Goal: Task Accomplishment & Management: Use online tool/utility

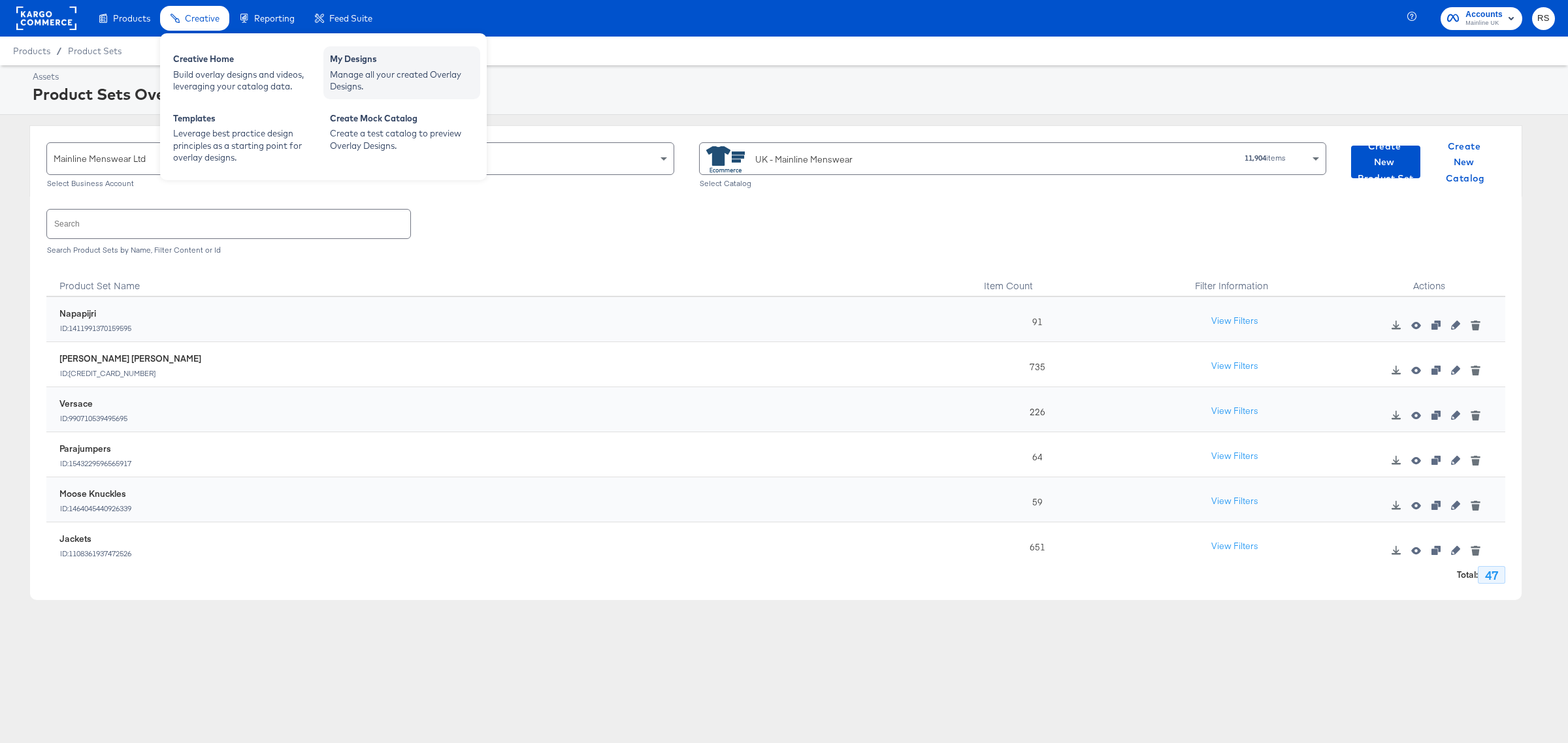
click at [357, 69] on div "Manage all your created Overlay Designs." at bounding box center [401, 81] width 144 height 24
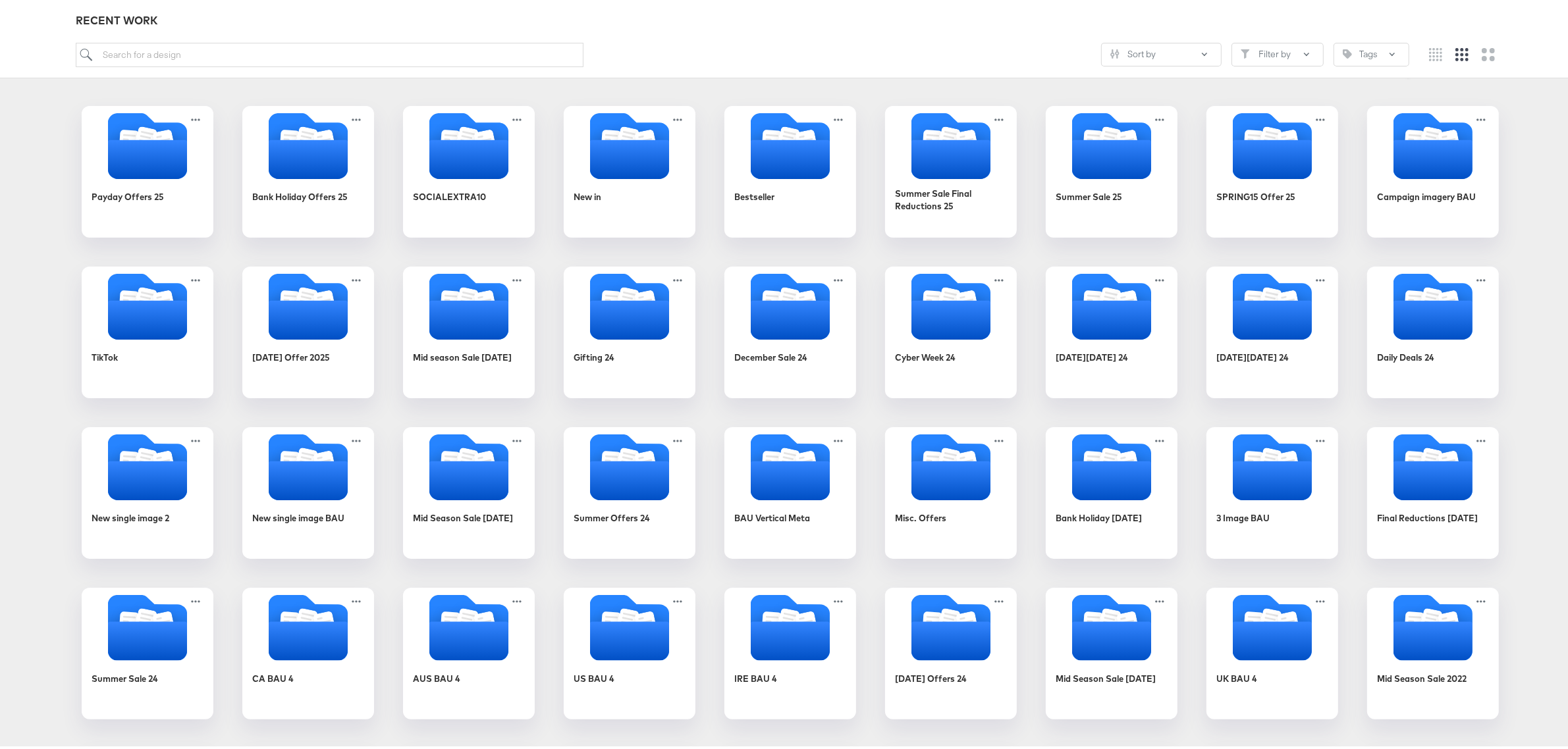
scroll to position [34, 0]
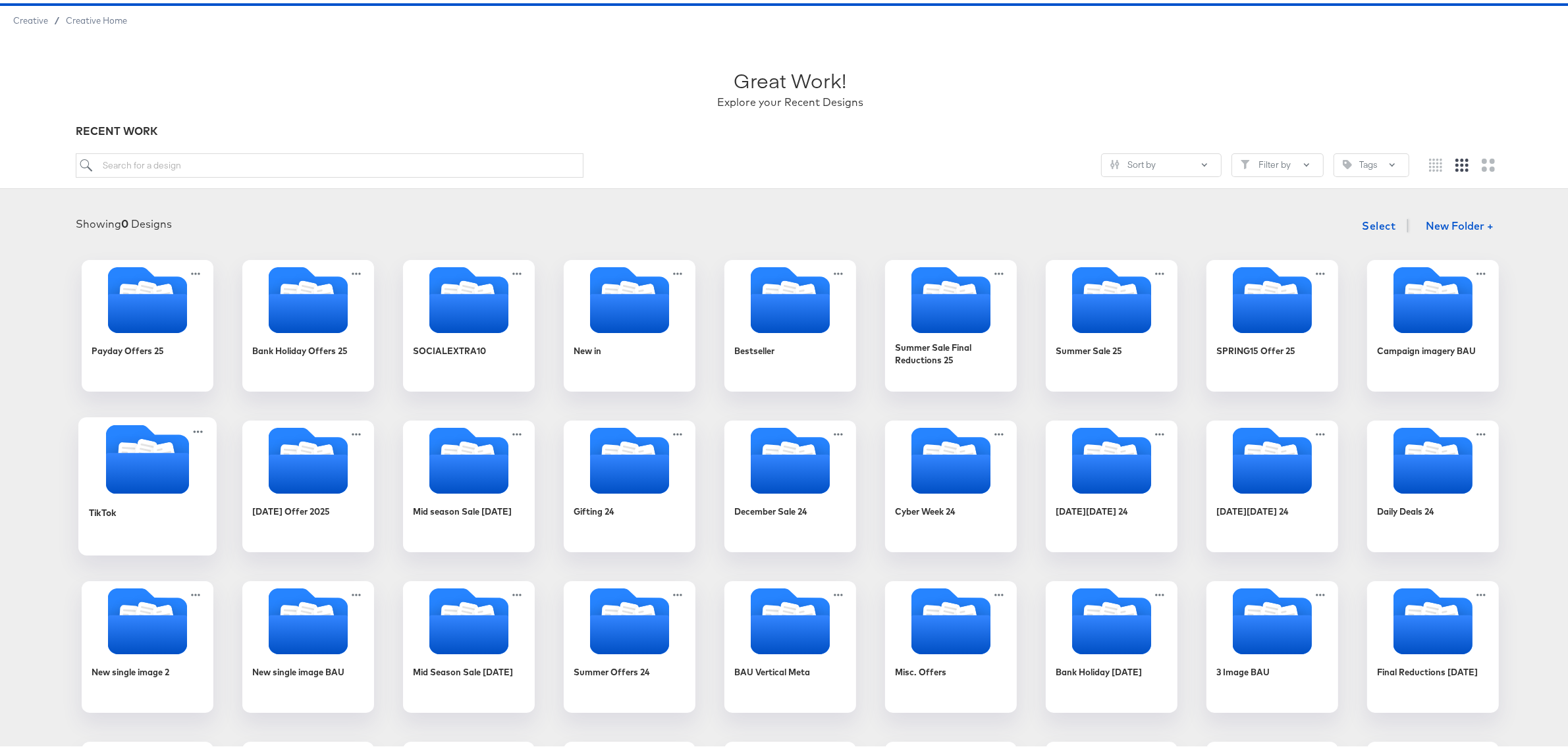
click at [122, 461] on icon "Folder" at bounding box center [148, 470] width 83 height 41
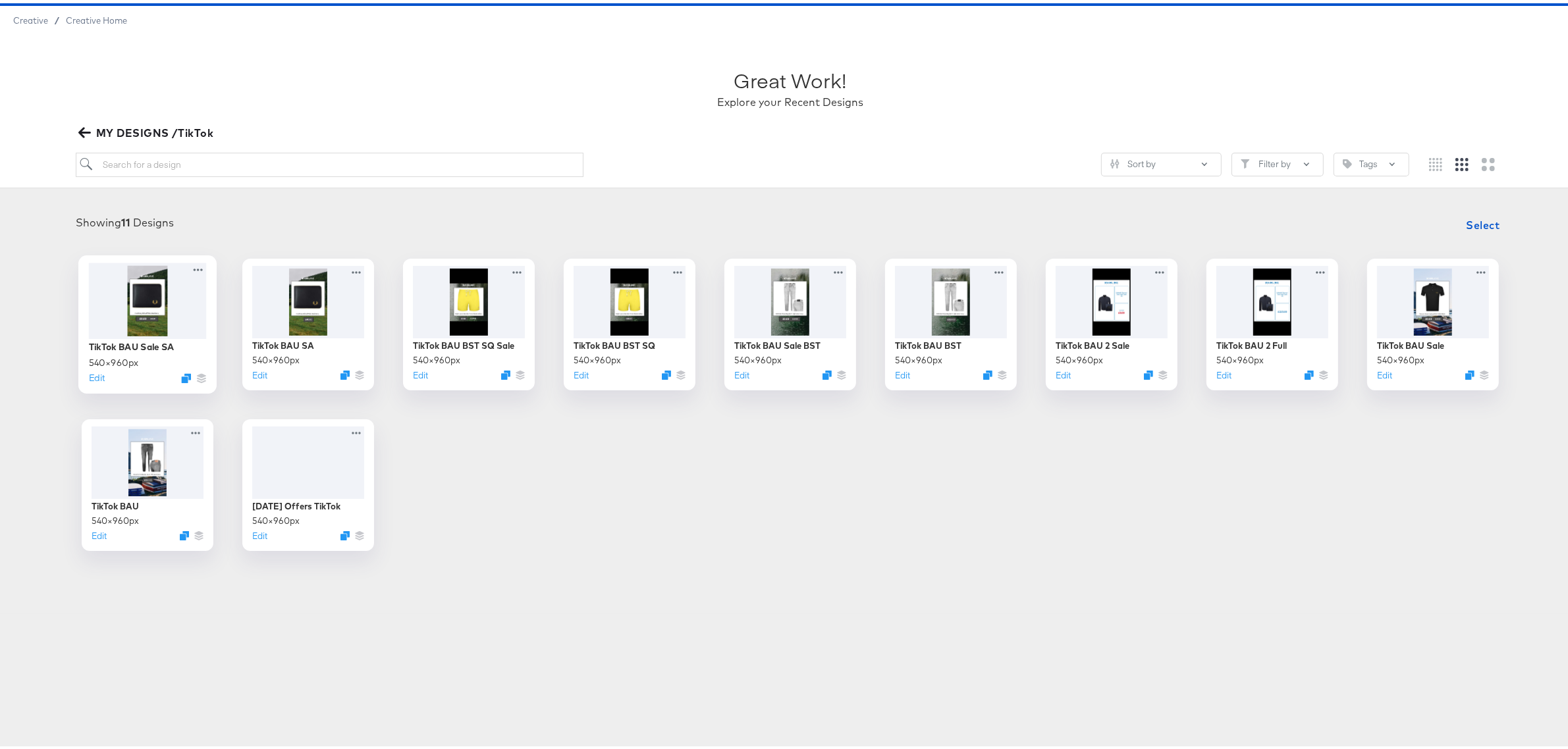
click at [147, 300] on div at bounding box center [148, 297] width 118 height 75
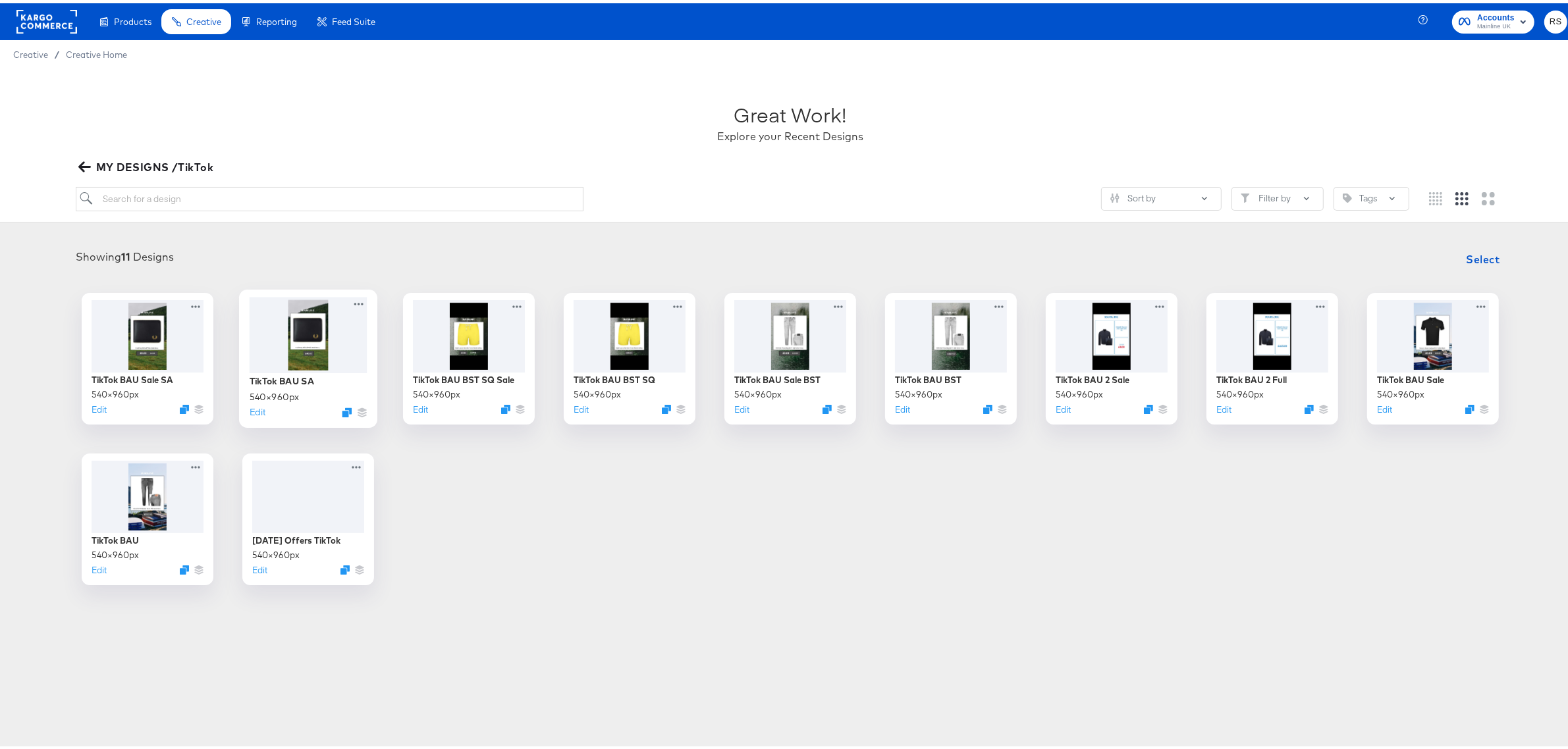
click at [267, 318] on div "Great Work! Explore your Recent Designs MY DESIGNS /TikTok Sort by Filter by Ta…" at bounding box center [790, 355] width 1581 height 579
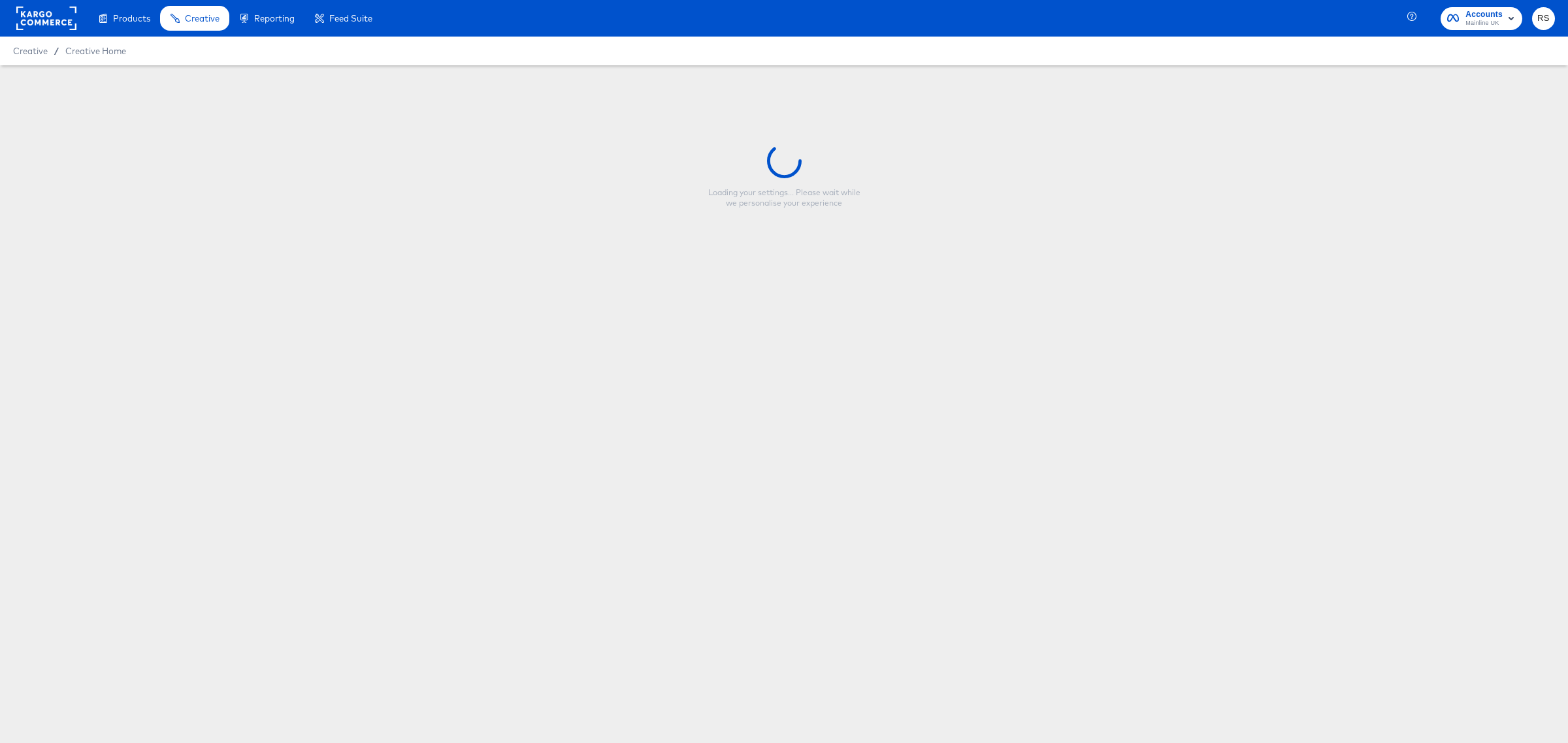
type input "TikTok BAU Sale SA"
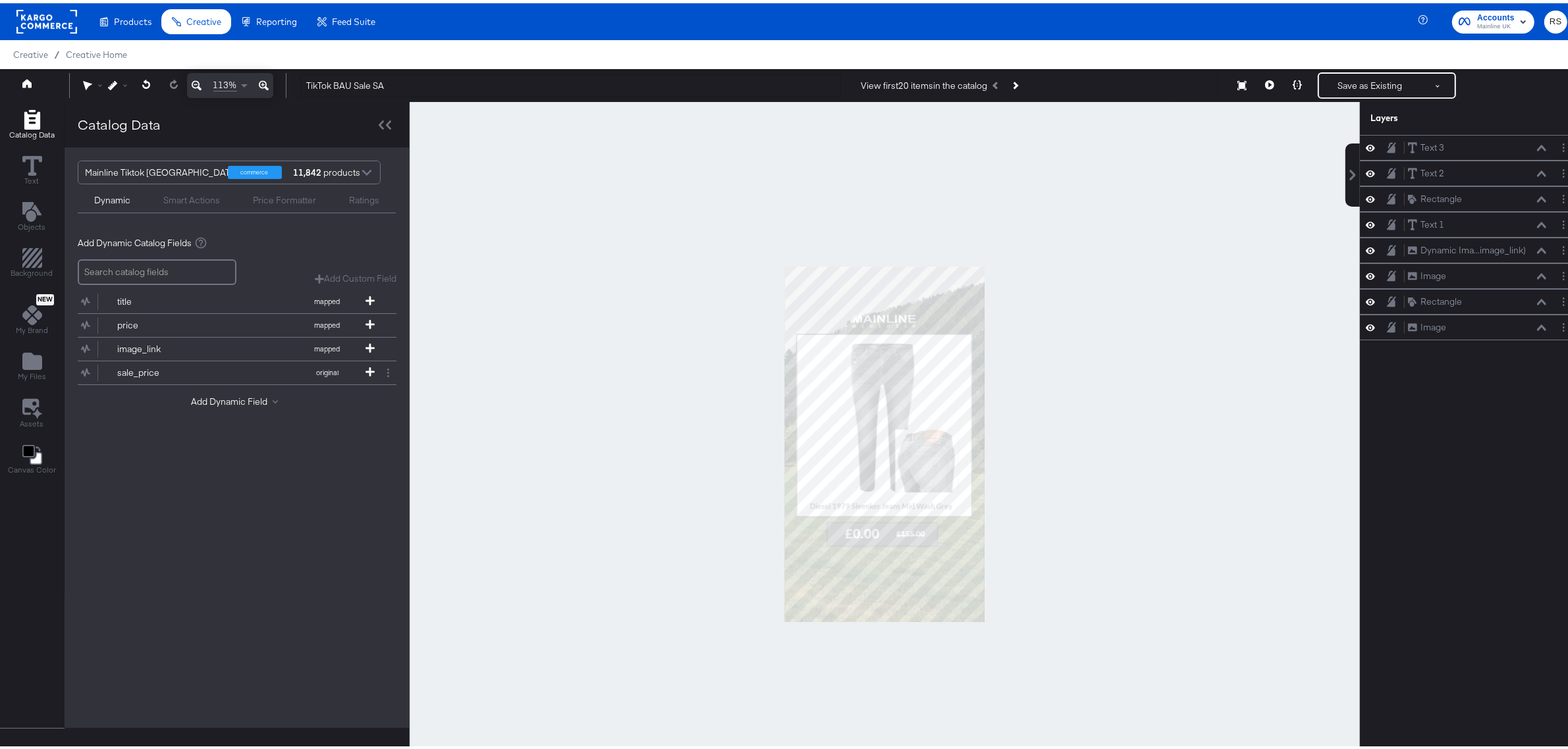
click at [1071, 352] on div at bounding box center [885, 440] width 951 height 684
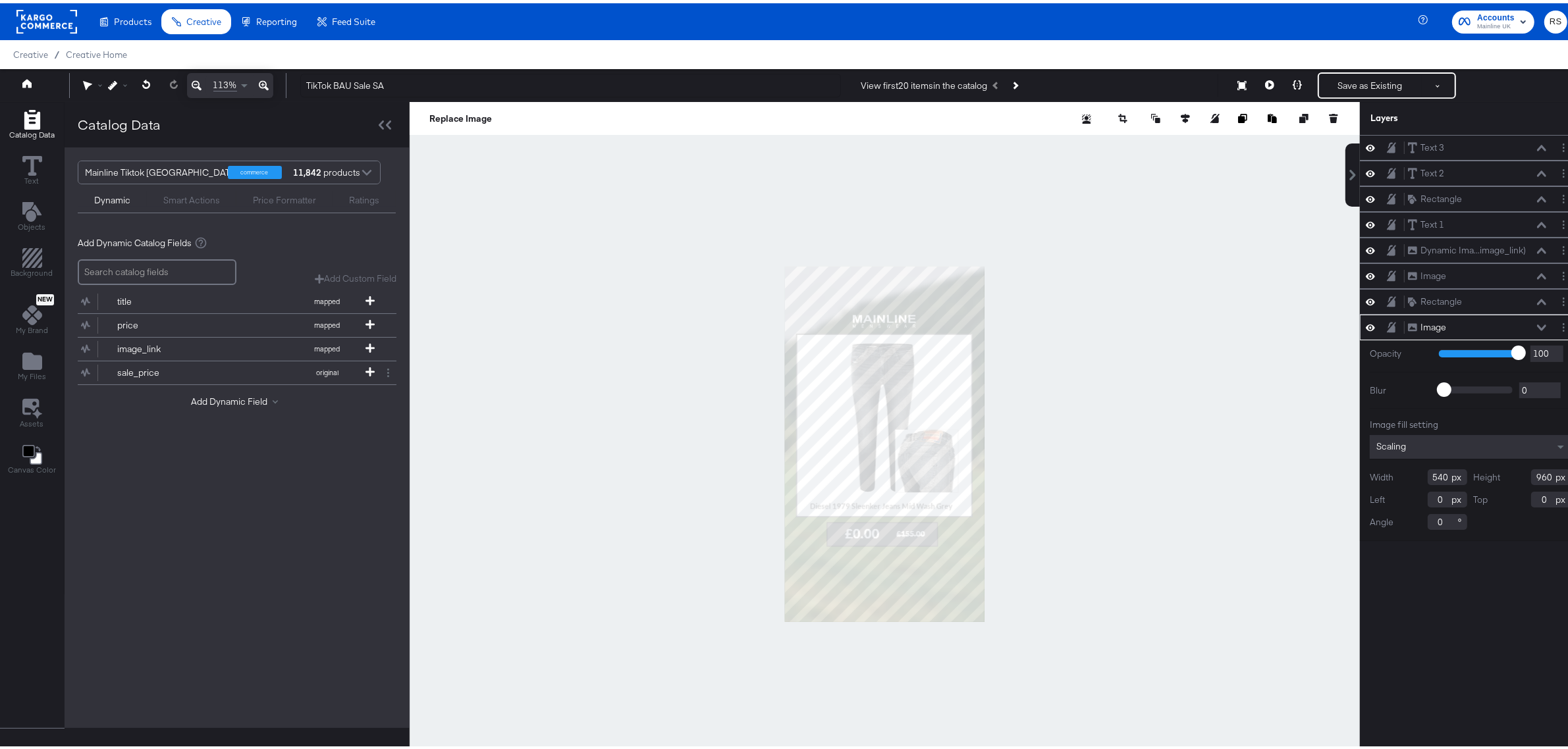
click at [766, 255] on div at bounding box center [885, 440] width 951 height 684
type input "560"
type input "996"
type input "-19"
type input "-36"
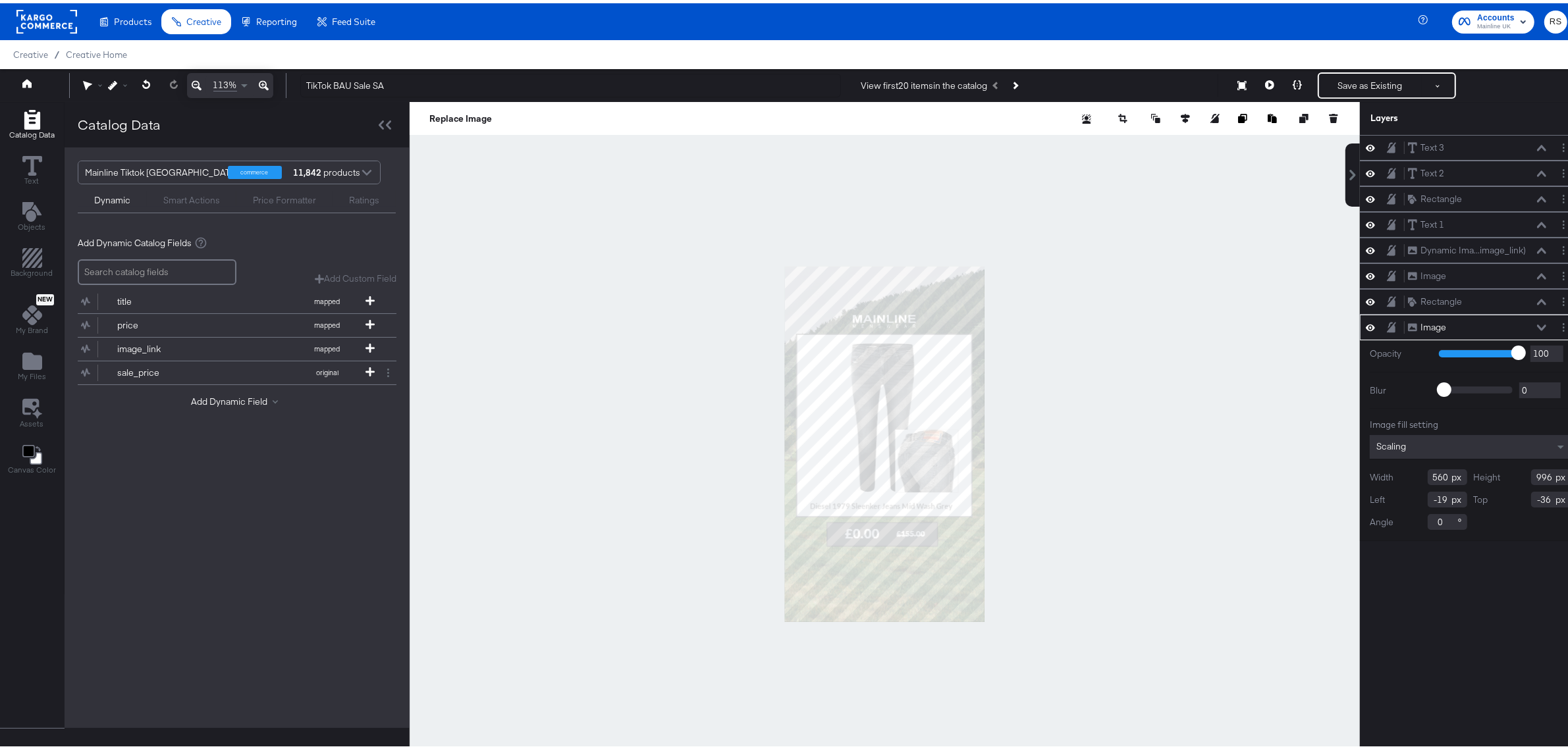
click at [1100, 498] on div at bounding box center [885, 440] width 951 height 684
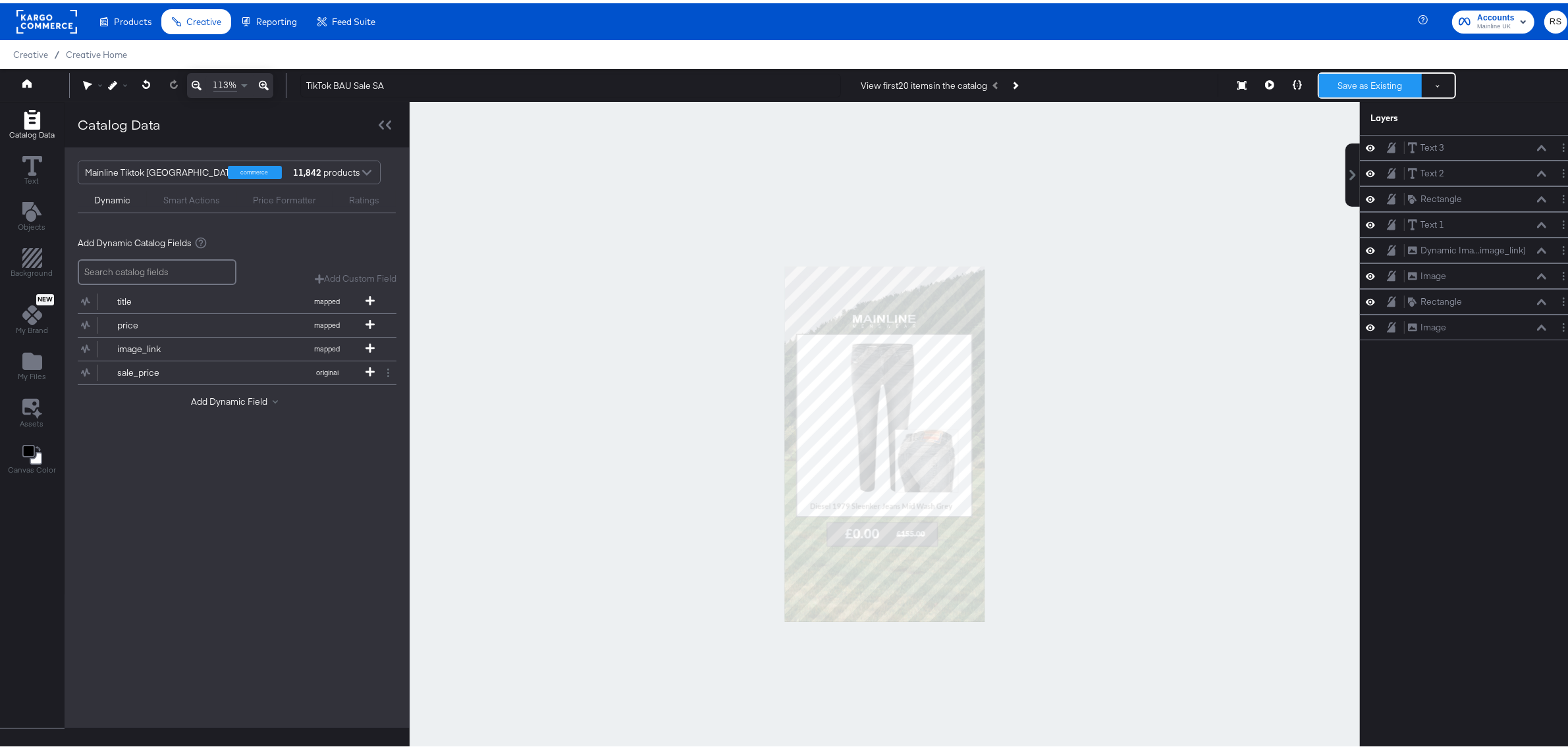
click at [1382, 87] on button "Save as Existing" at bounding box center [1370, 82] width 103 height 24
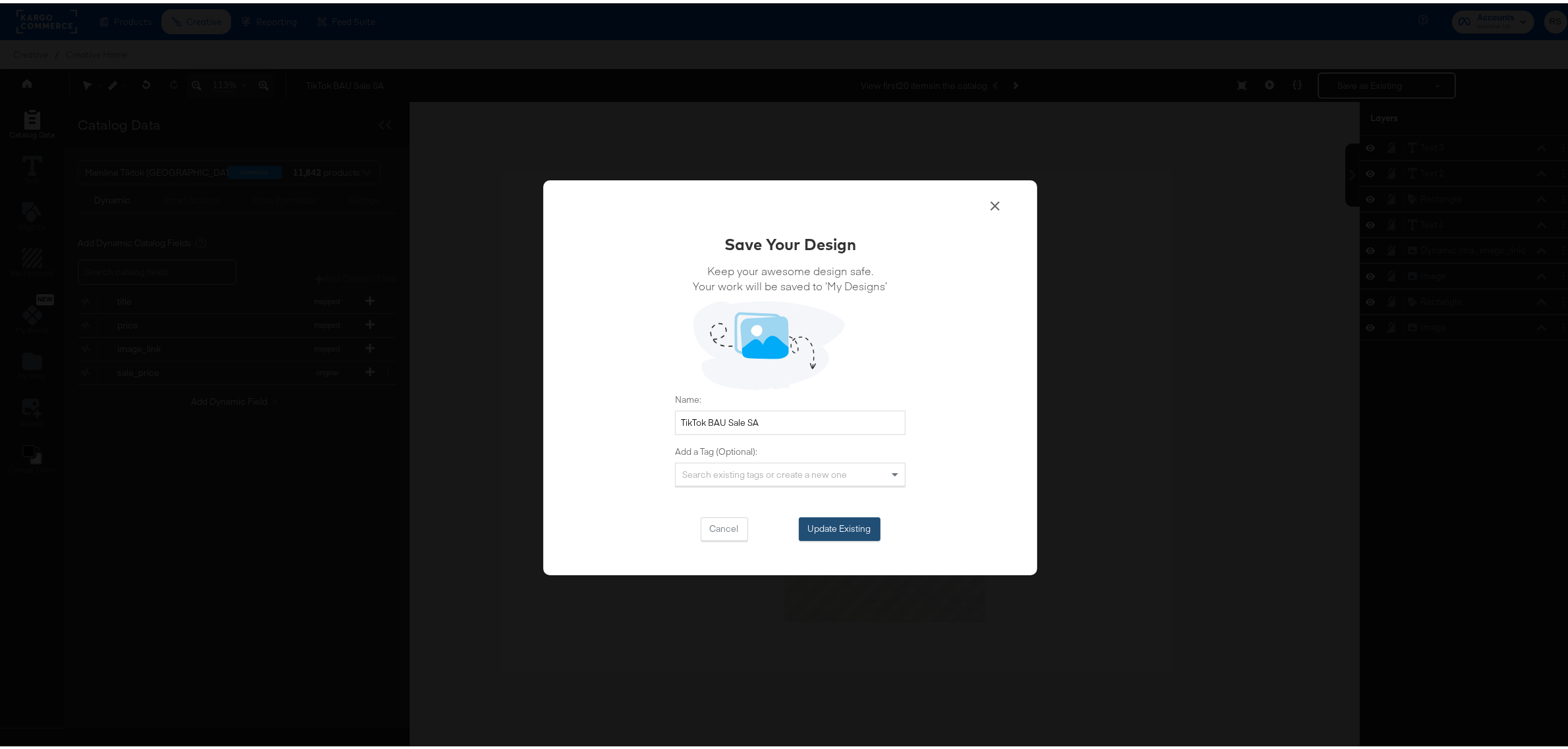
click at [830, 532] on button "Update Existing" at bounding box center [840, 526] width 82 height 24
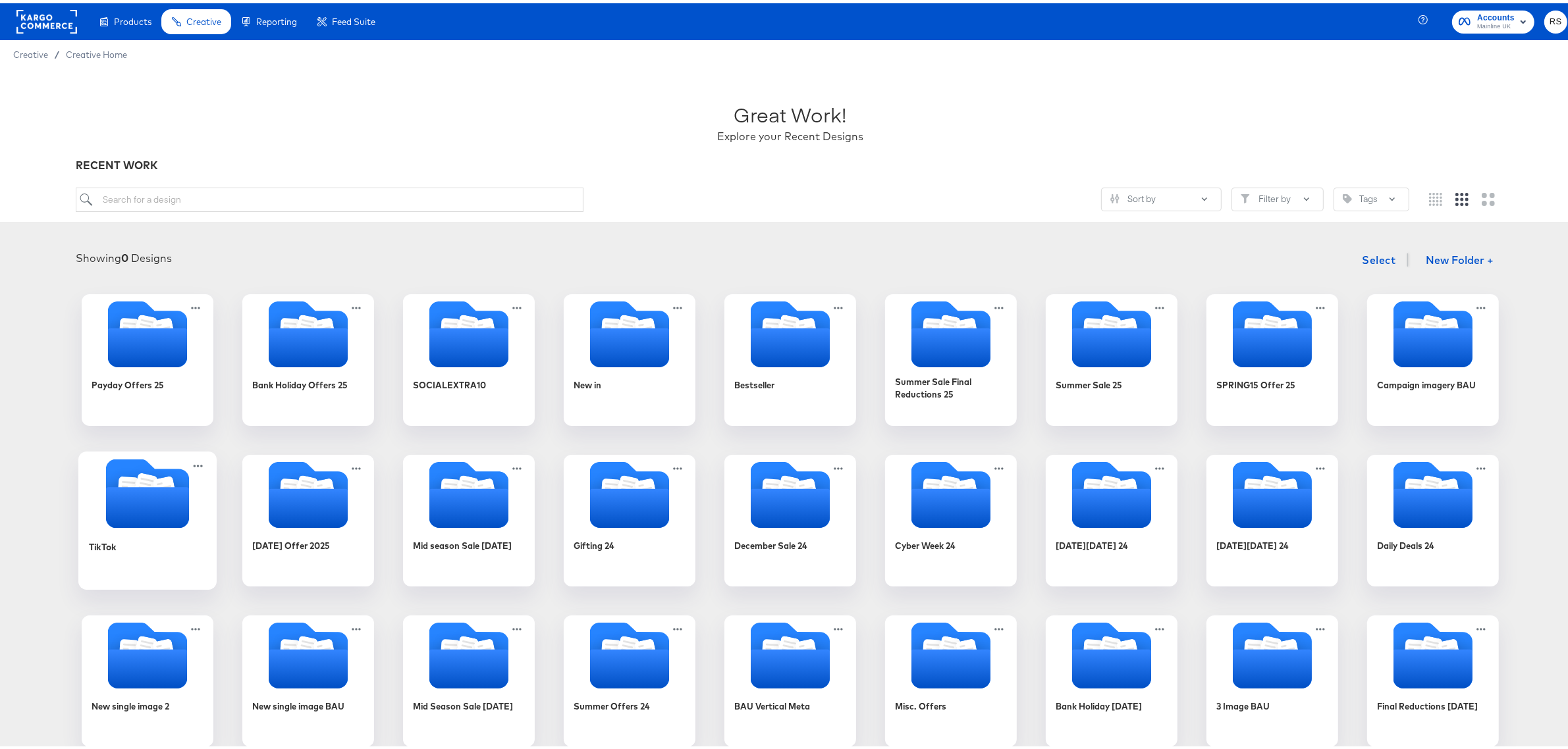
click at [156, 482] on icon "Folder" at bounding box center [165, 486] width 23 height 27
click at [156, 482] on div "Products Creative Reporting Feed Suite Accounts Mainline UK RS Creative / Creat…" at bounding box center [790, 644] width 1581 height 1289
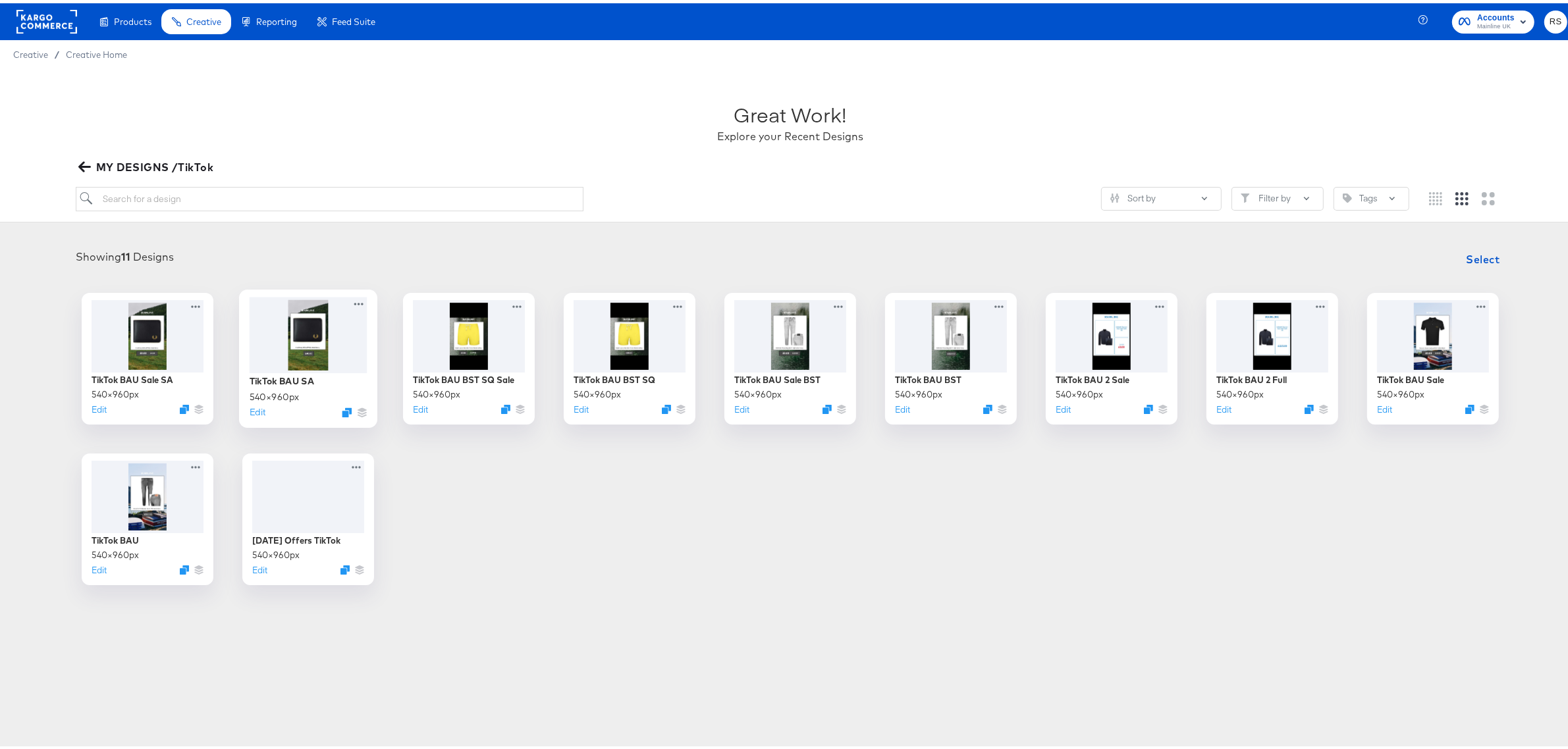
click at [288, 329] on div at bounding box center [308, 331] width 118 height 75
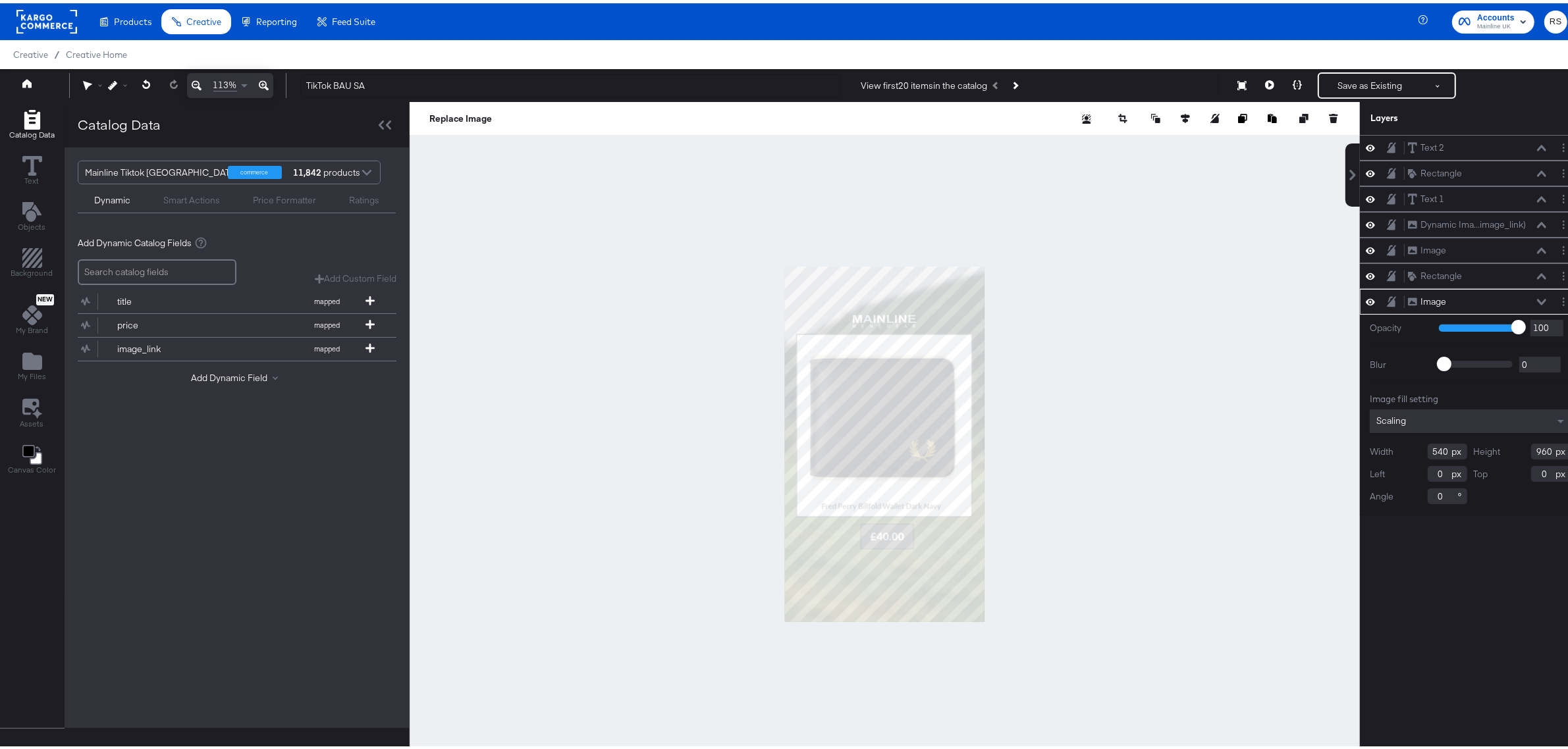
click at [765, 260] on div at bounding box center [885, 440] width 951 height 684
type input "556"
type input "989"
type input "-16"
type input "-29"
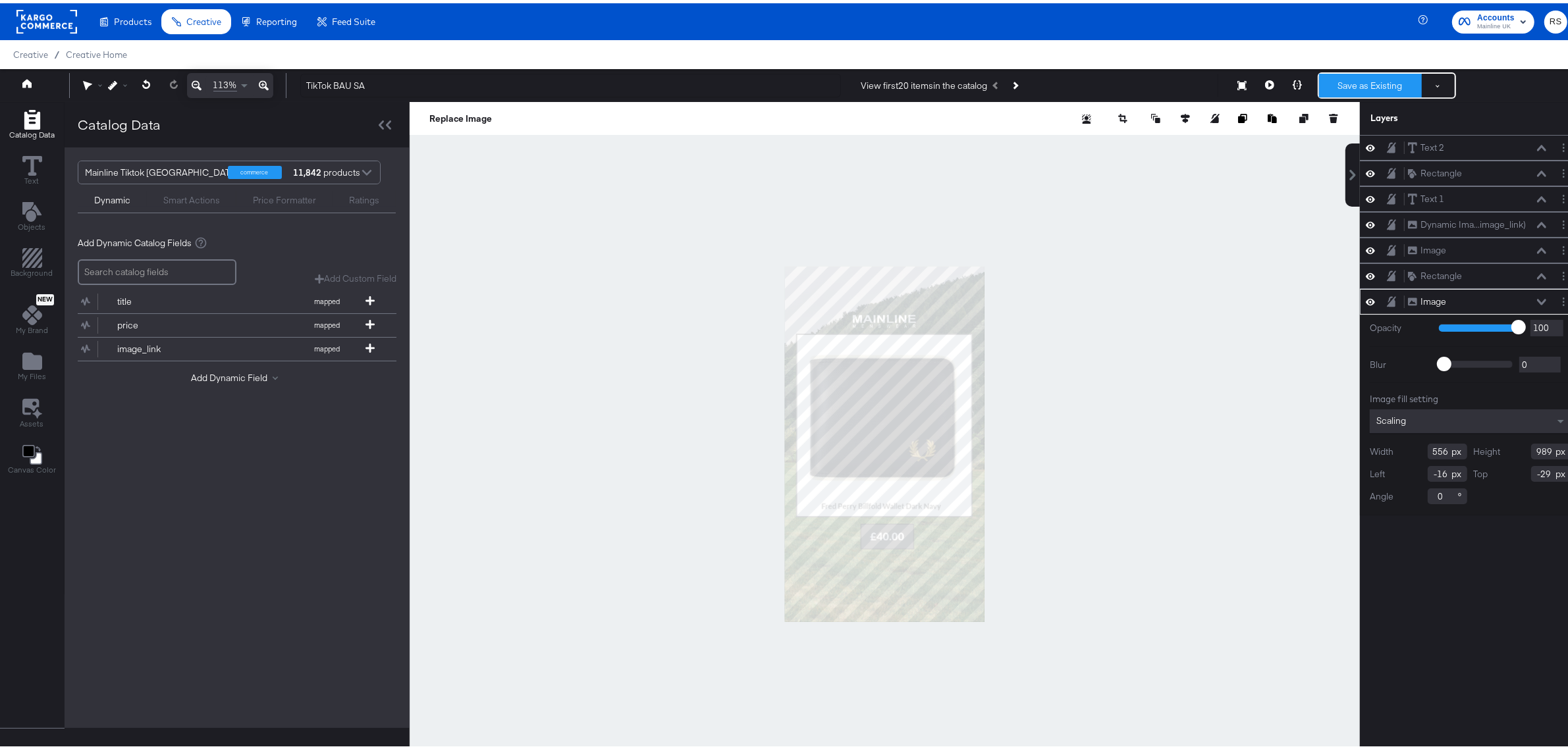
click at [1334, 87] on button "Save as Existing" at bounding box center [1370, 82] width 103 height 24
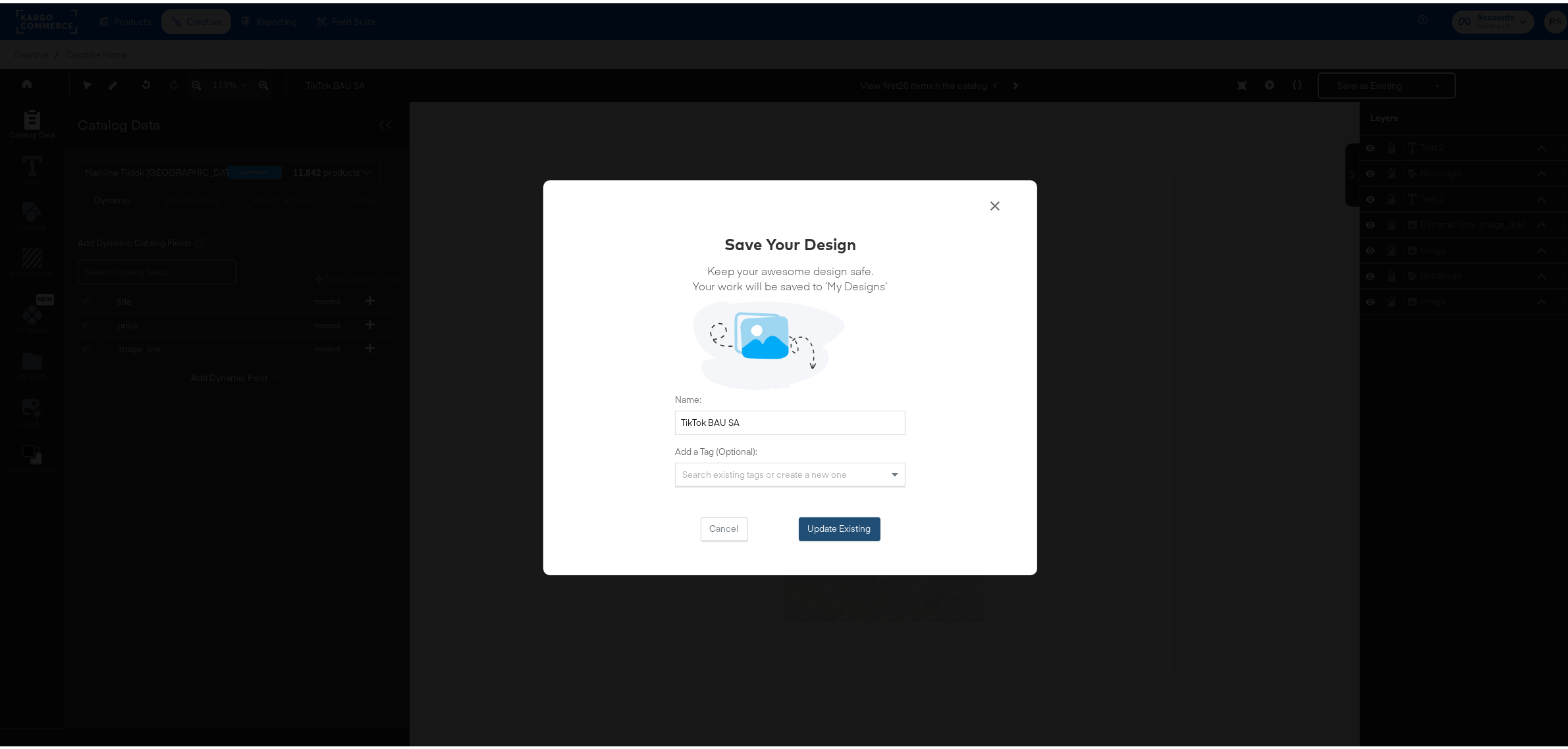
click at [830, 523] on button "Update Existing" at bounding box center [840, 526] width 82 height 24
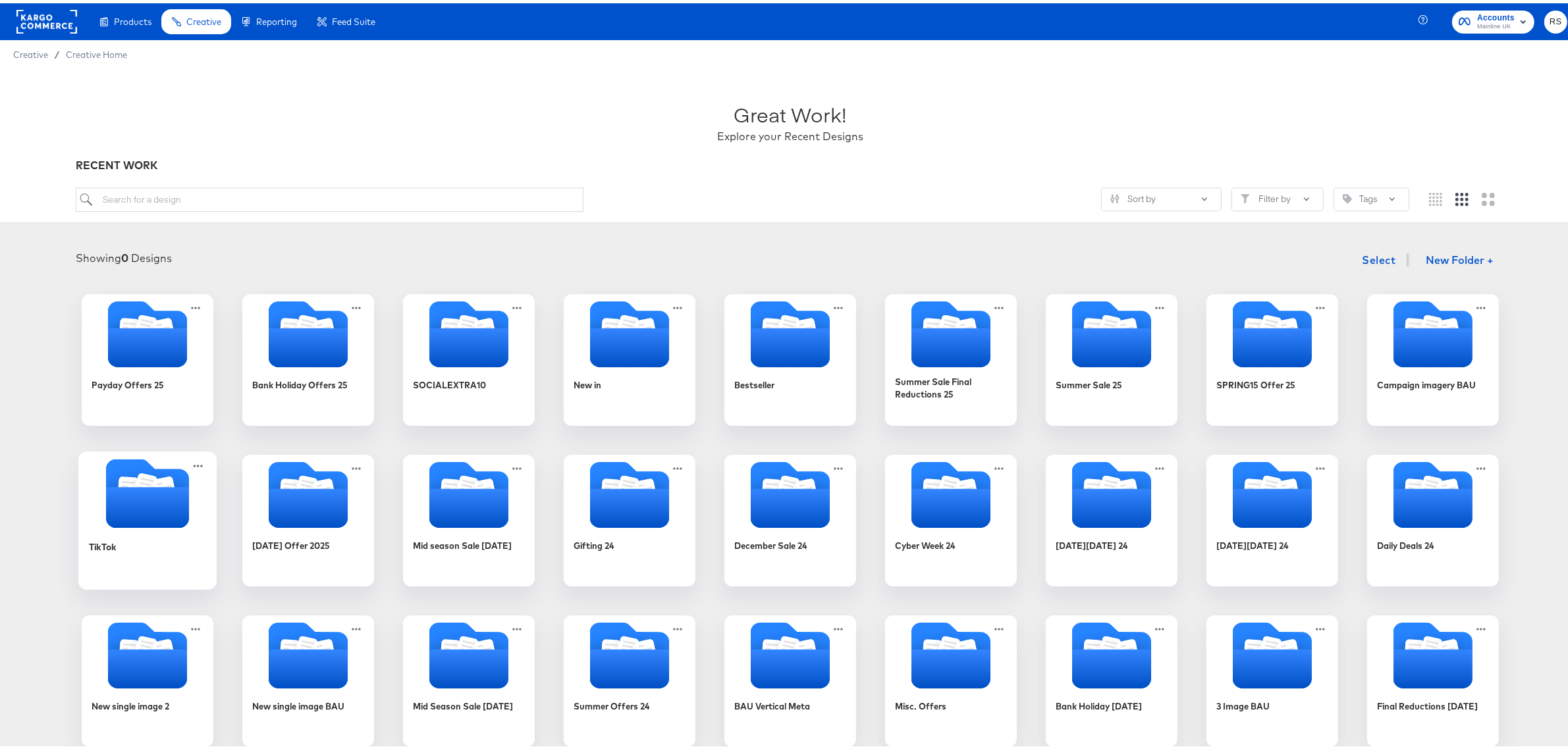
click at [141, 506] on icon "Folder" at bounding box center [148, 504] width 83 height 41
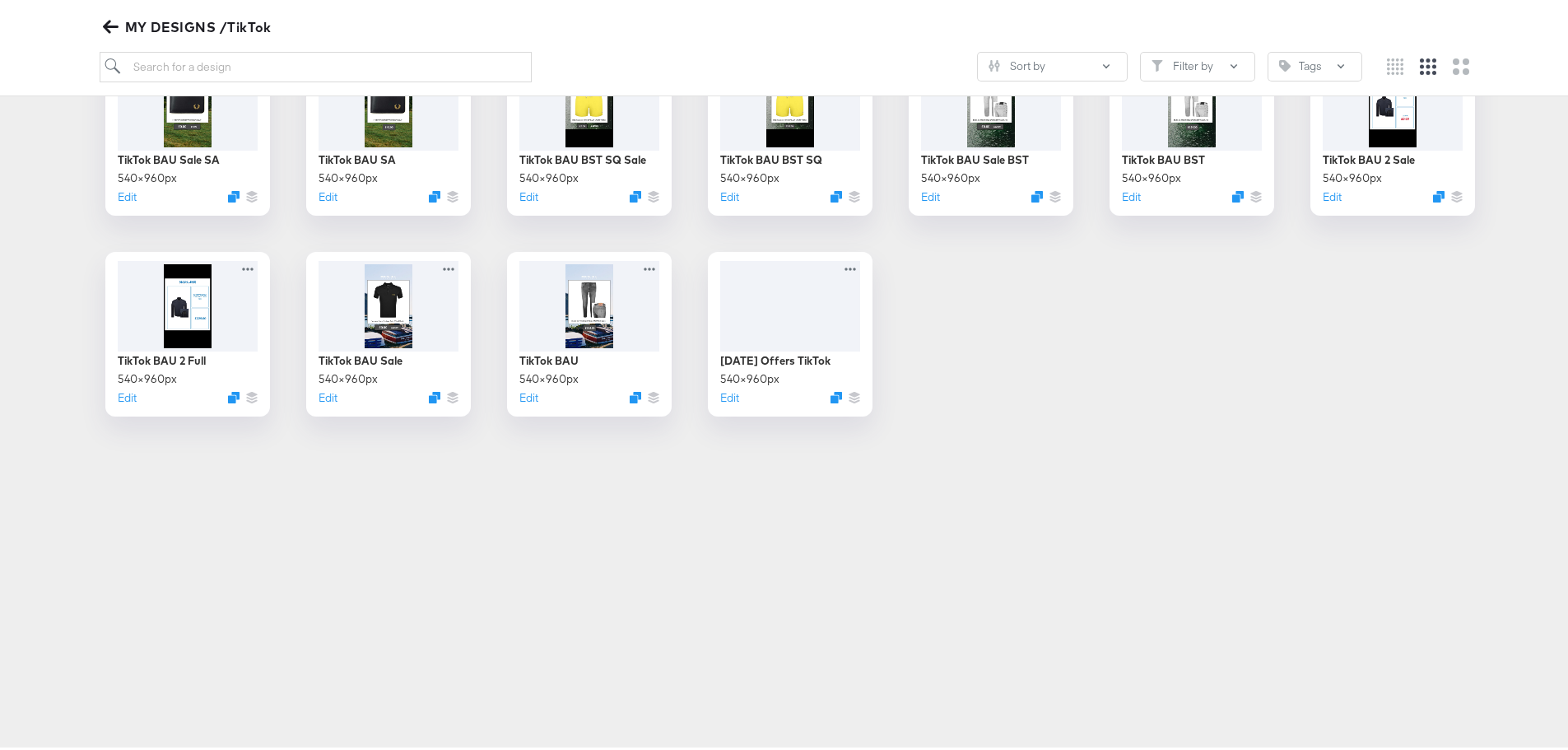
scroll to position [329, 0]
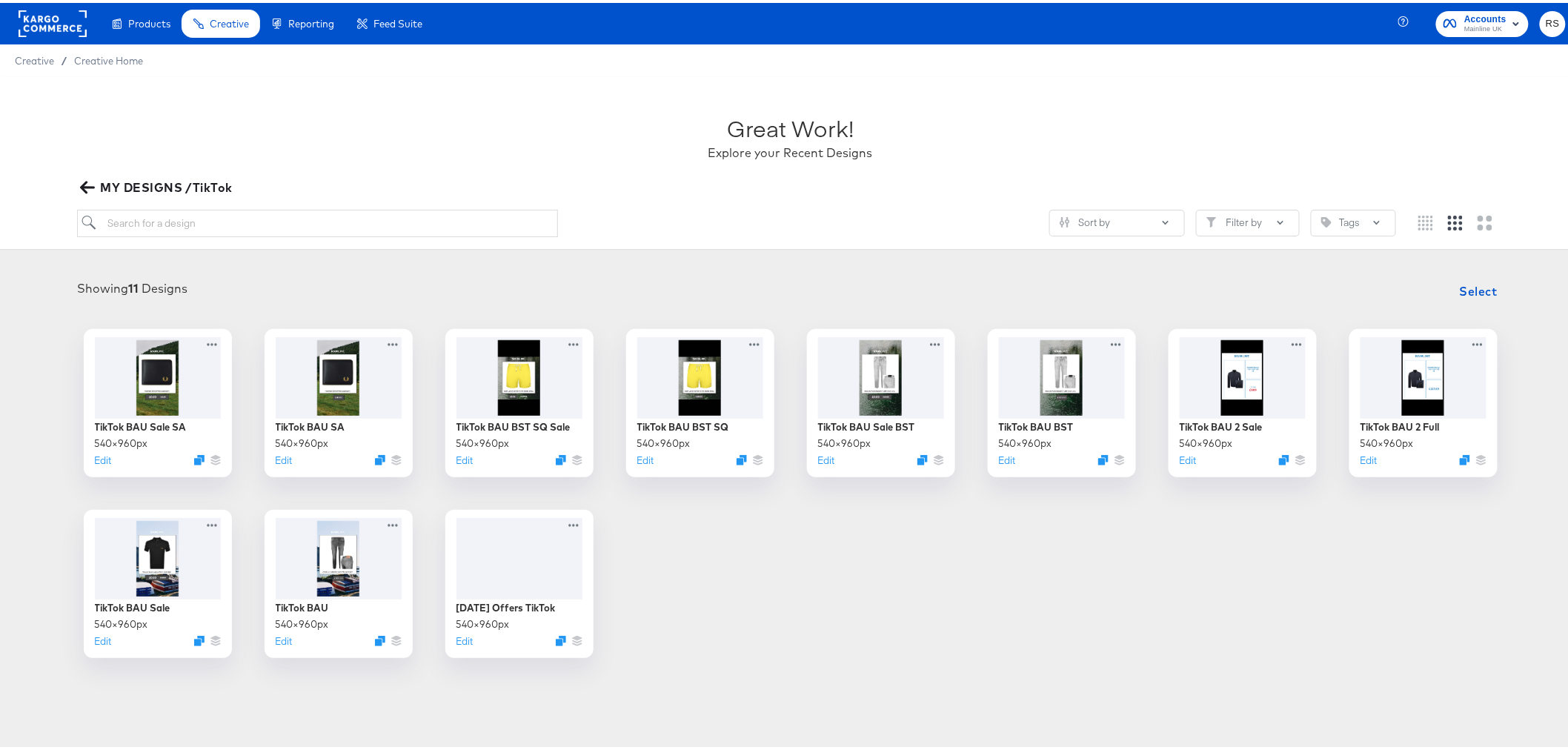
click at [769, 188] on div "MY DESIGNS /TikTok" at bounding box center [790, 184] width 1426 height 21
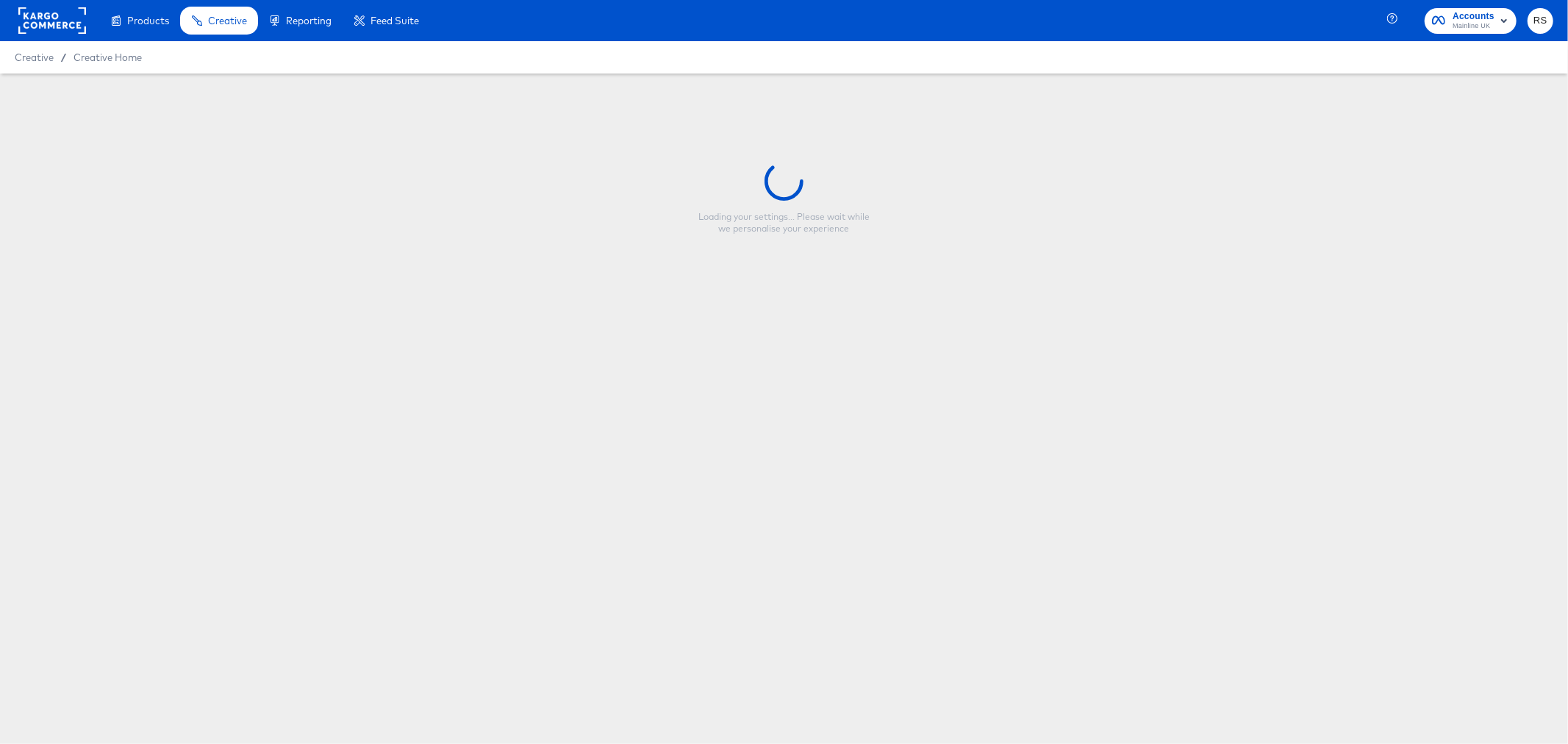
type input "TikTok BAU SA"
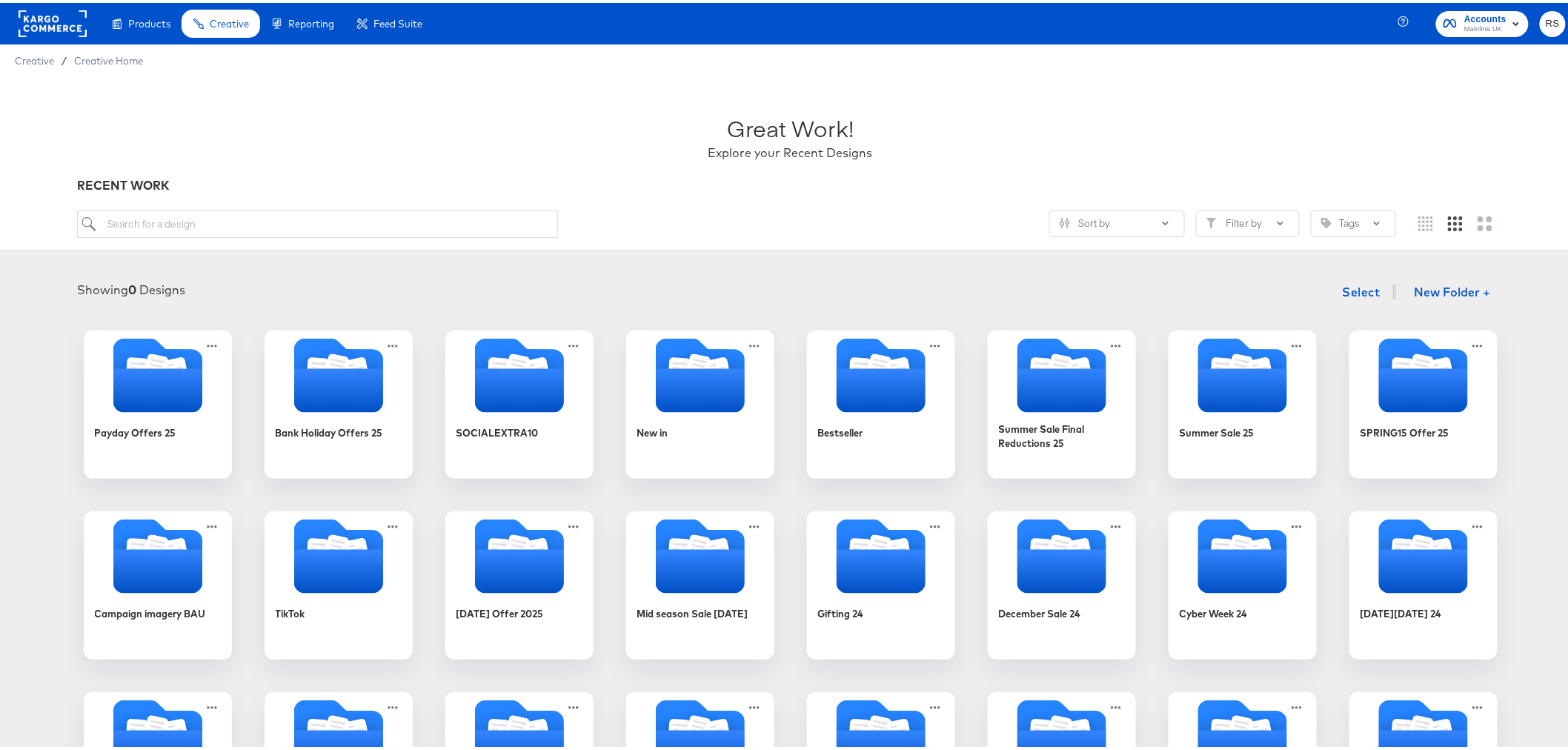
click at [1241, 107] on div "Great Work! Explore your Recent Designs" at bounding box center [790, 128] width 1426 height 93
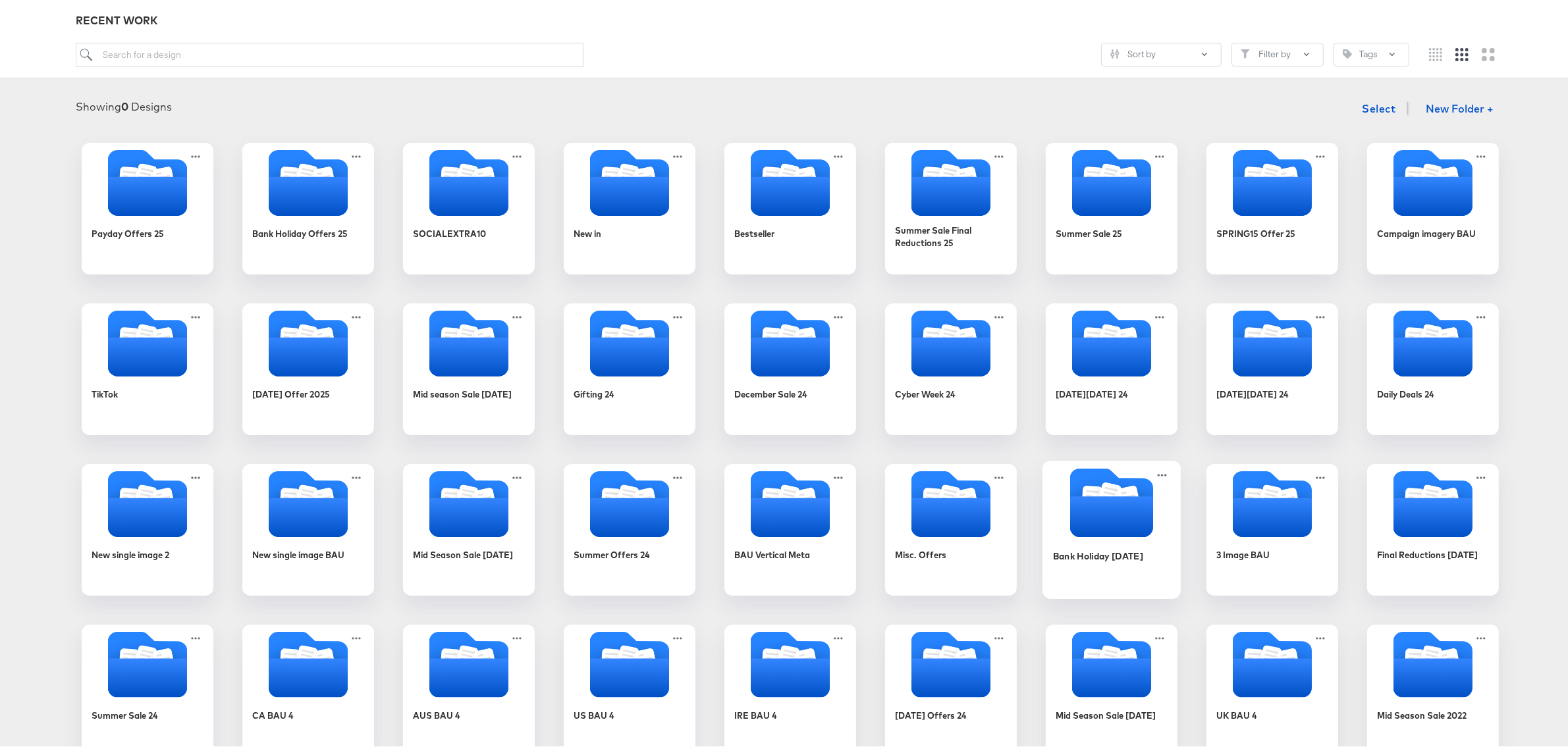
scroll to position [164, 0]
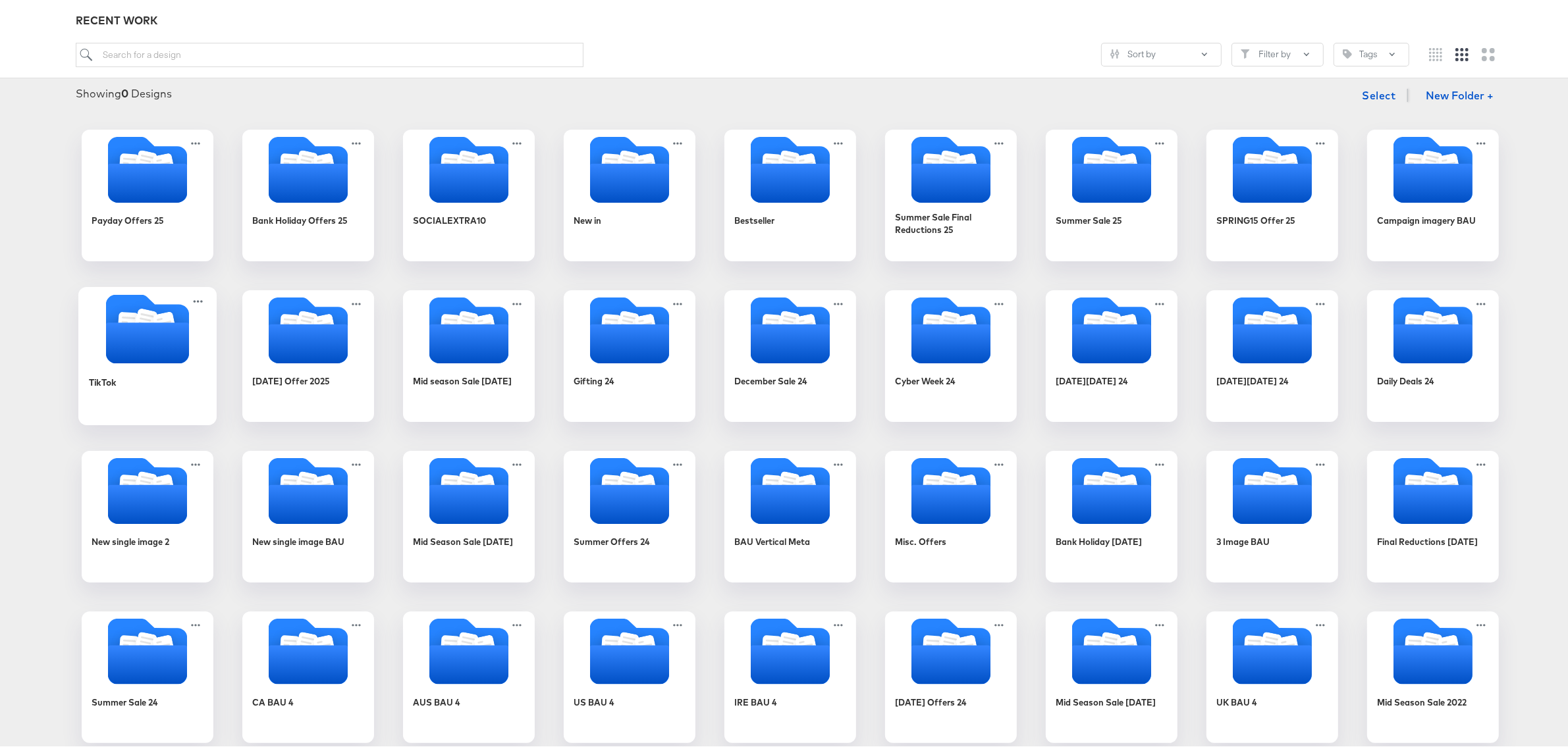
click at [114, 339] on icon "Folder" at bounding box center [148, 340] width 83 height 41
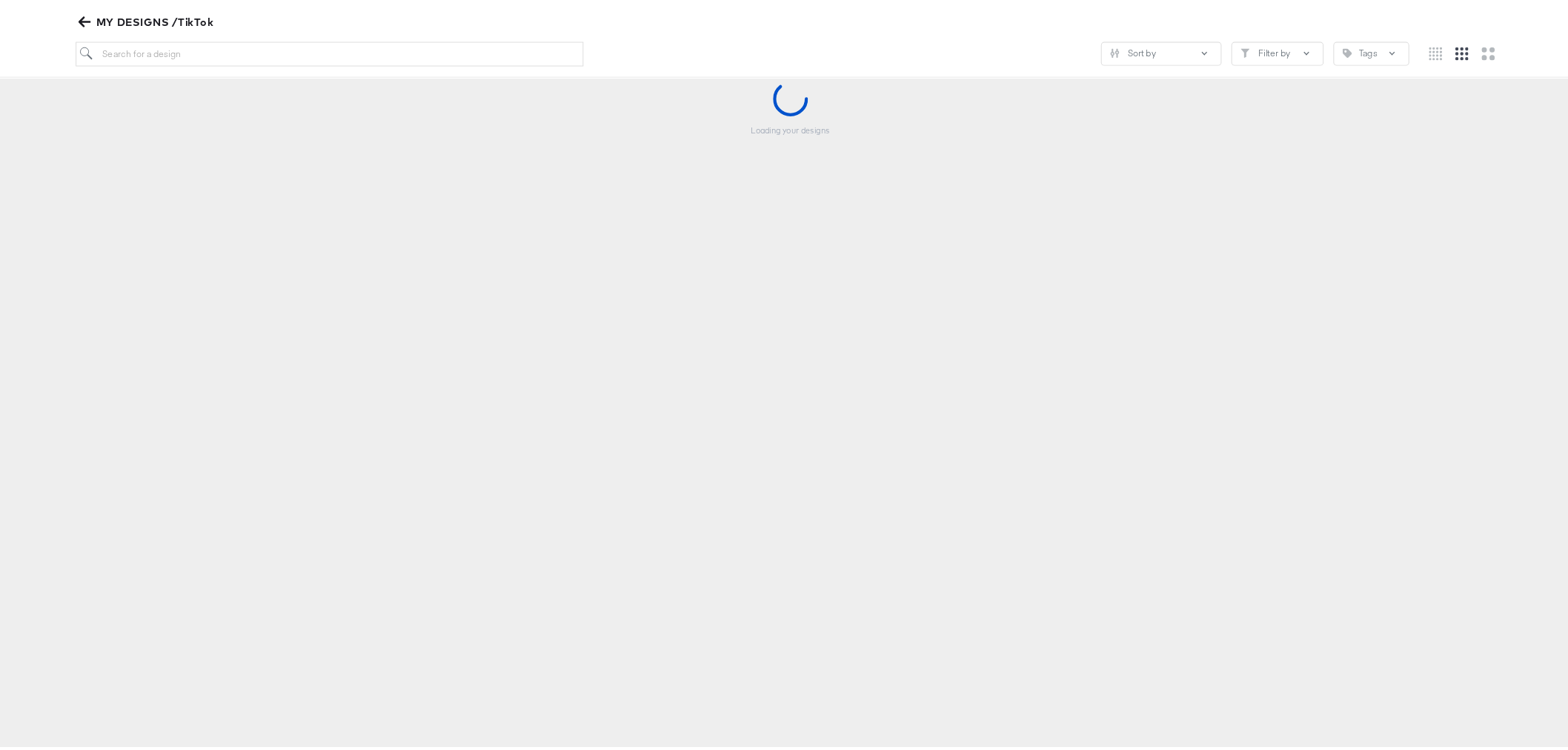
scroll to position [171, 0]
